Goal: Task Accomplishment & Management: Manage account settings

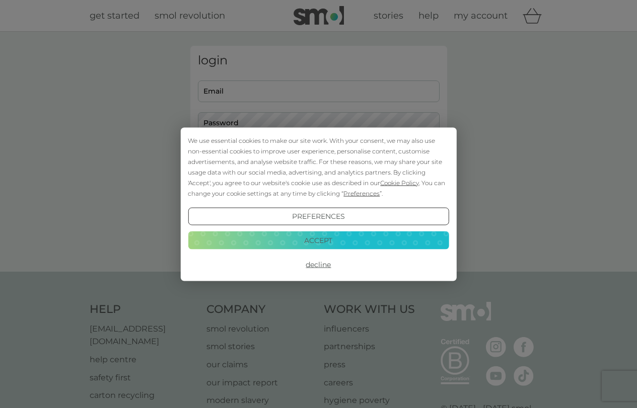
click at [364, 242] on button "Accept" at bounding box center [318, 241] width 261 height 18
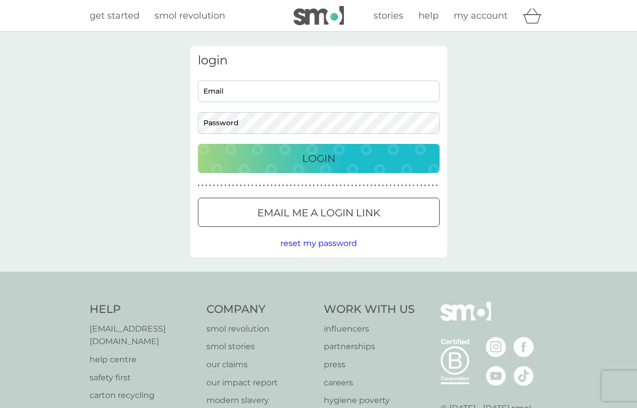
drag, startPoint x: 246, startPoint y: 93, endPoint x: 572, endPoint y: 115, distance: 326.6
click at [572, 114] on div "login Email Password Login ● ● ● ● ● ● ● ● ● ● ● ● ● ● ● ● ● ● ● ● ● ● ● ● ● ● …" at bounding box center [318, 152] width 637 height 240
click at [256, 95] on input "Email" at bounding box center [319, 92] width 242 height 22
type input "[PERSON_NAME][EMAIL_ADDRESS][DOMAIN_NAME]"
click at [328, 156] on p "Login" at bounding box center [318, 159] width 33 height 16
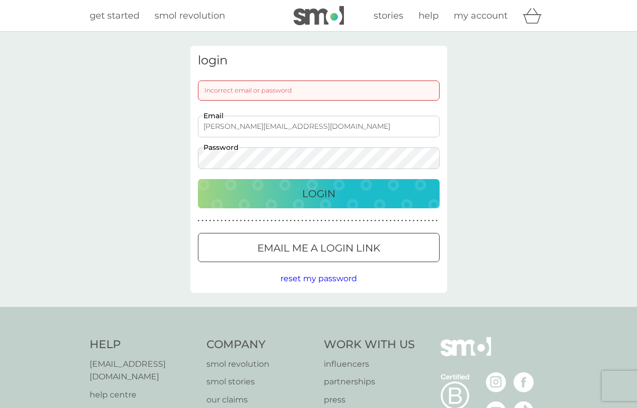
click at [323, 190] on p "Login" at bounding box center [318, 194] width 33 height 16
click at [318, 242] on p "Email me a login link" at bounding box center [318, 248] width 123 height 16
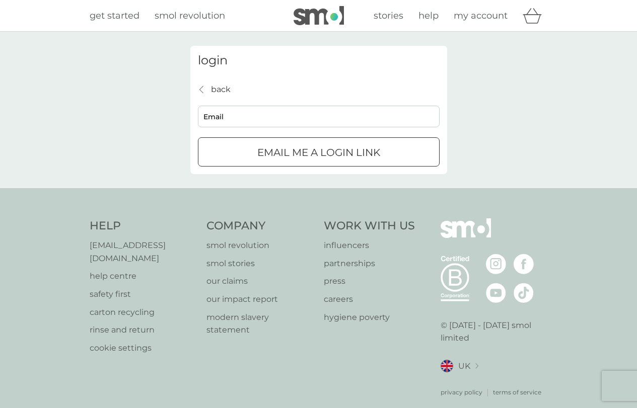
click at [308, 156] on div "submit" at bounding box center [306, 152] width 7 height 7
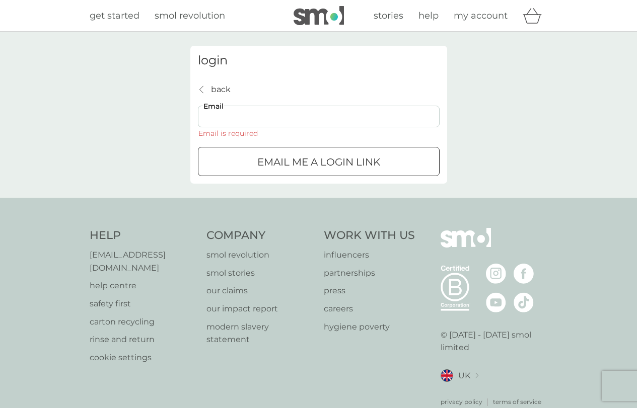
click at [228, 120] on input "Email" at bounding box center [319, 117] width 242 height 22
type input "[PERSON_NAME][EMAIL_ADDRESS][DOMAIN_NAME]"
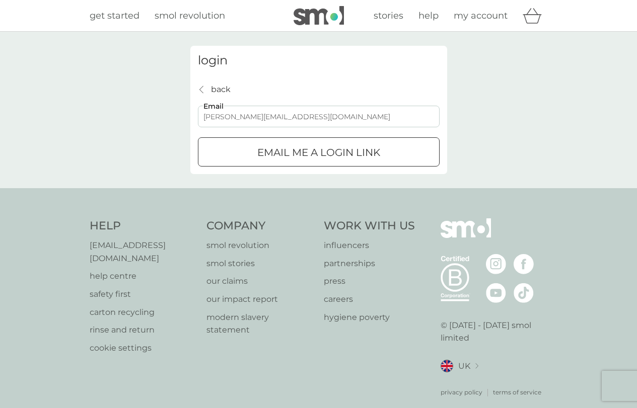
click at [237, 151] on div "Email me a login link" at bounding box center [318, 153] width 241 height 16
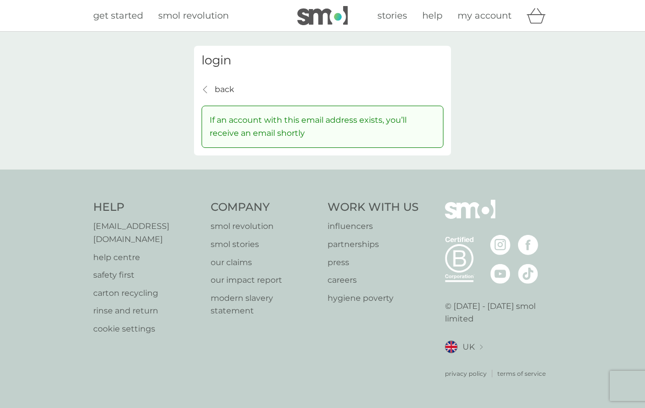
click at [183, 16] on span "smol revolution" at bounding box center [193, 15] width 71 height 11
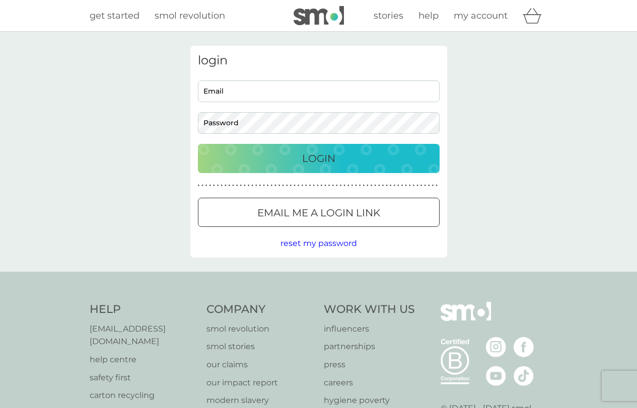
type input "[PERSON_NAME][EMAIL_ADDRESS][DOMAIN_NAME]"
click at [355, 152] on div "Login" at bounding box center [319, 159] width 222 height 16
